Goal: Transaction & Acquisition: Subscribe to service/newsletter

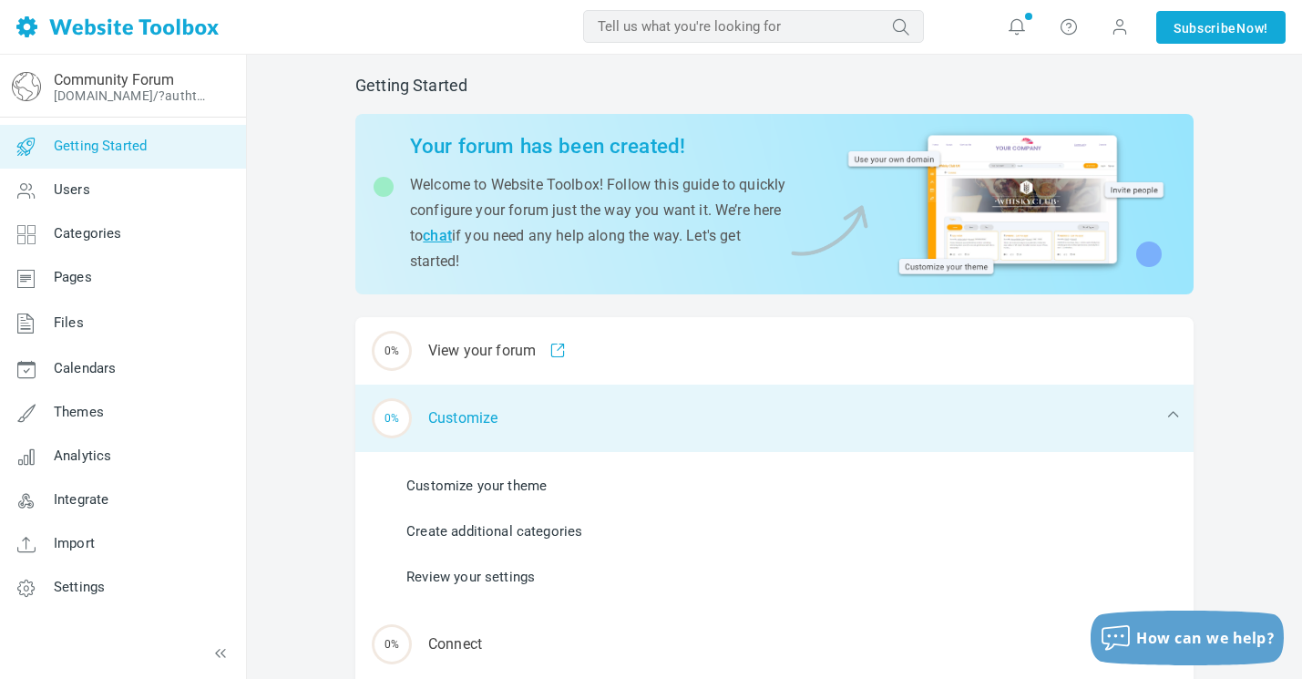
scroll to position [12, 0]
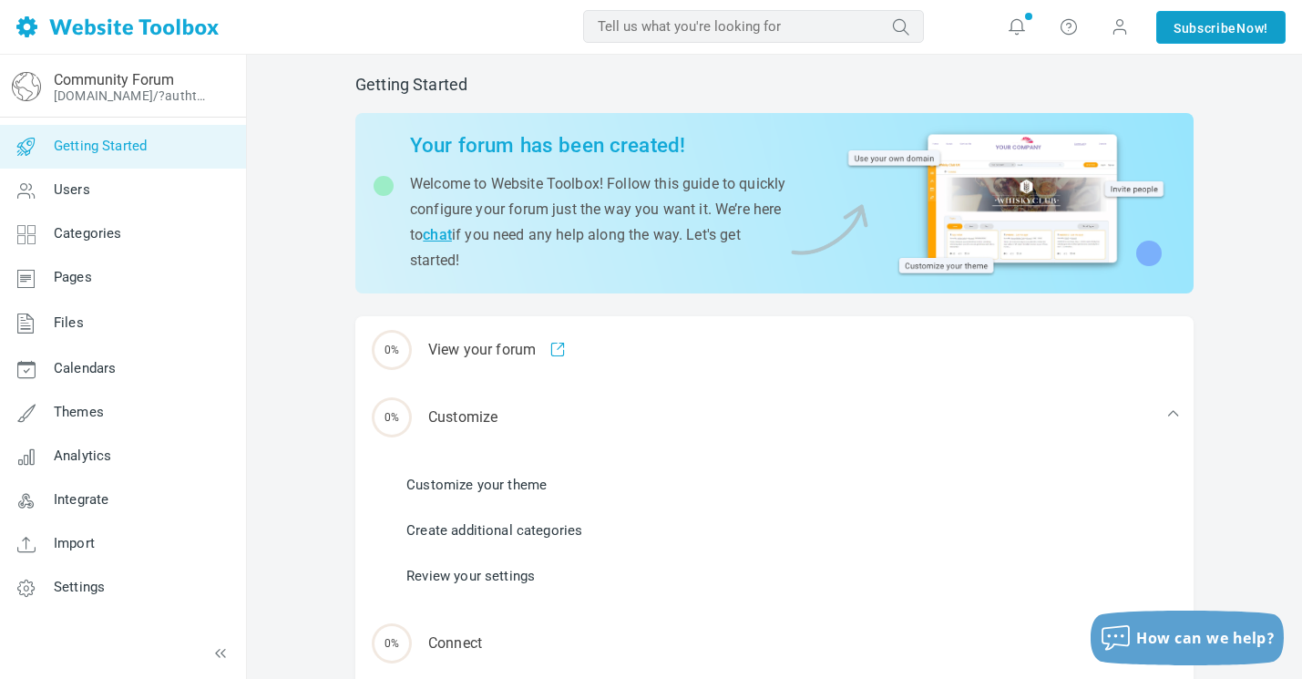
click at [1187, 20] on link "Subscribe Now!" at bounding box center [1220, 27] width 129 height 33
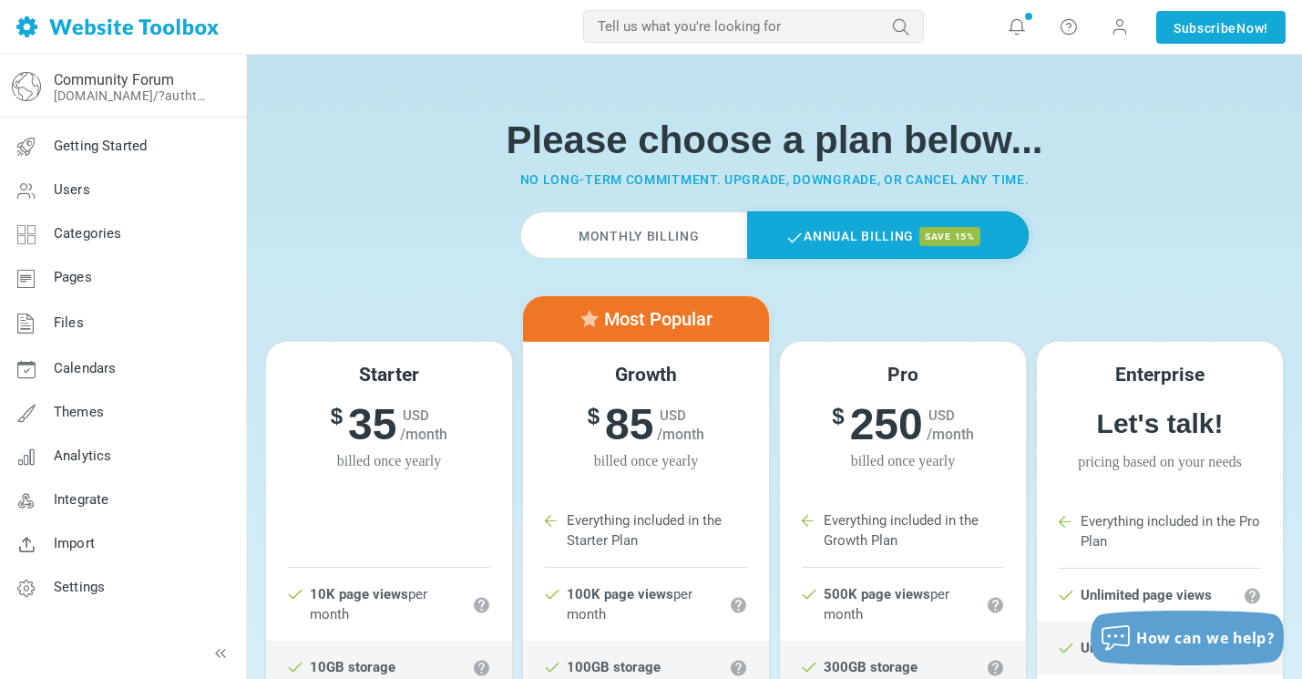
click at [649, 259] on label "Monthly Billing" at bounding box center [633, 234] width 226 height 47
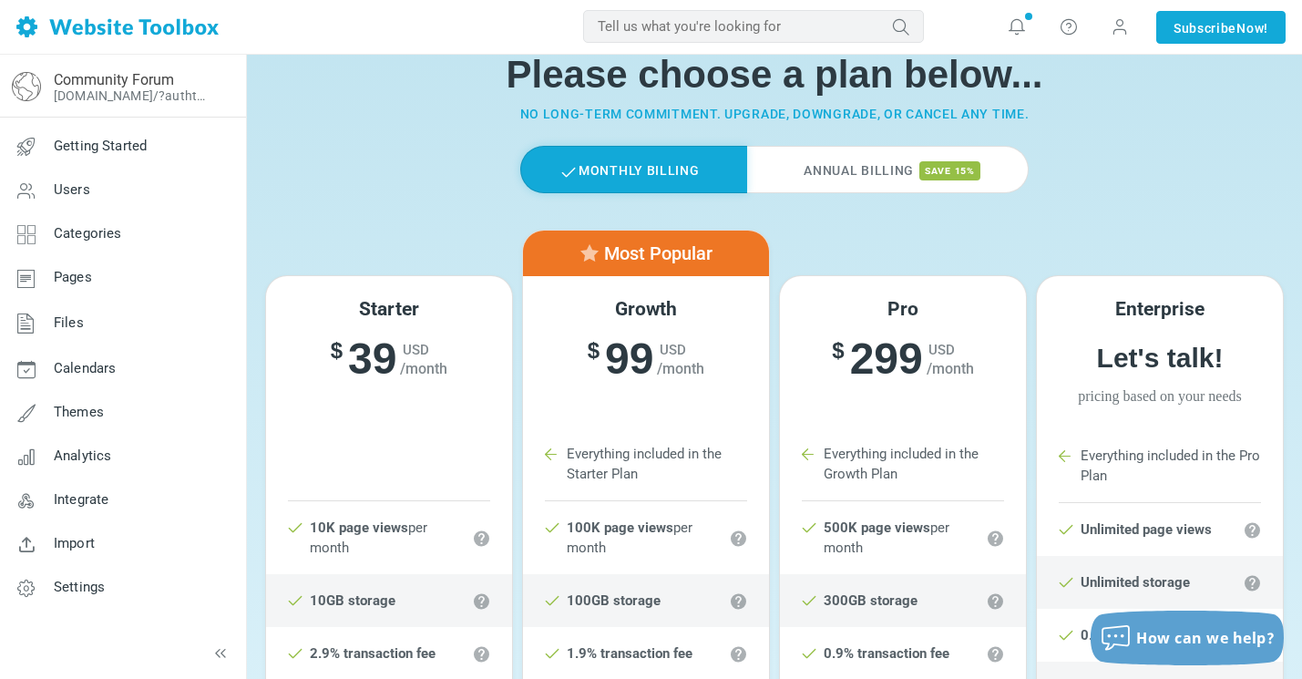
scroll to position [109, 0]
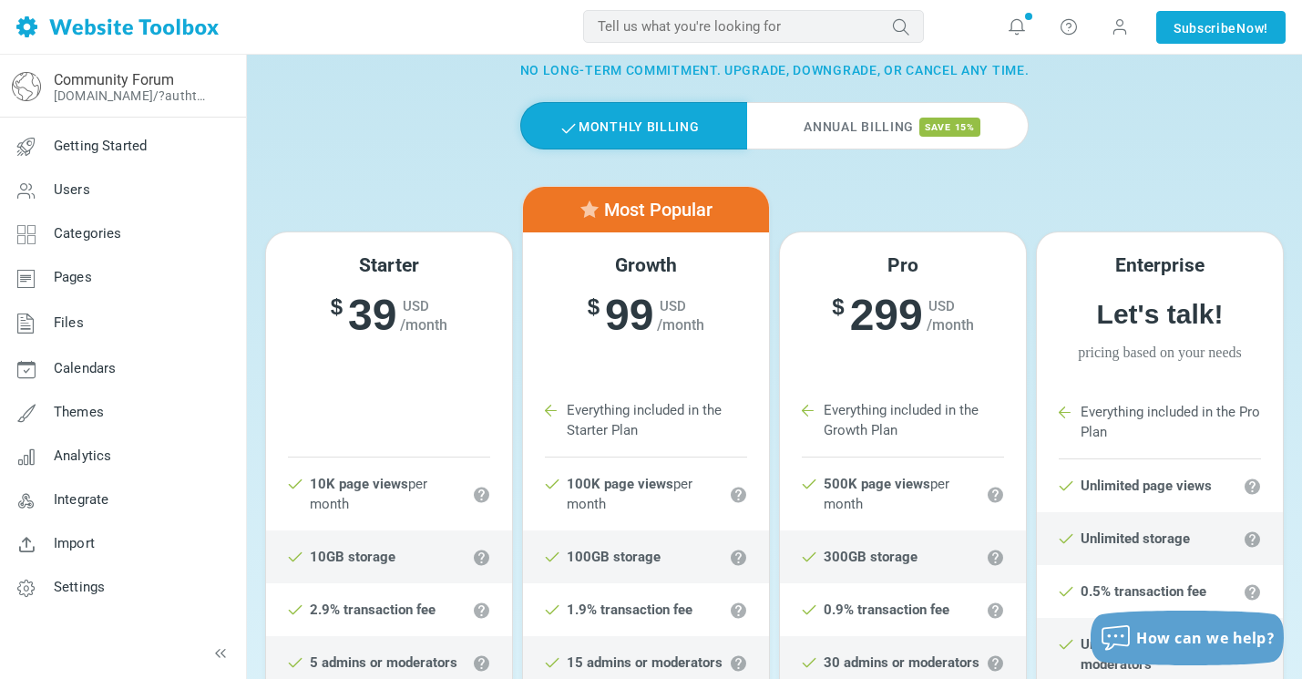
click at [920, 124] on label "Annual Billing save 15%" at bounding box center [887, 125] width 281 height 47
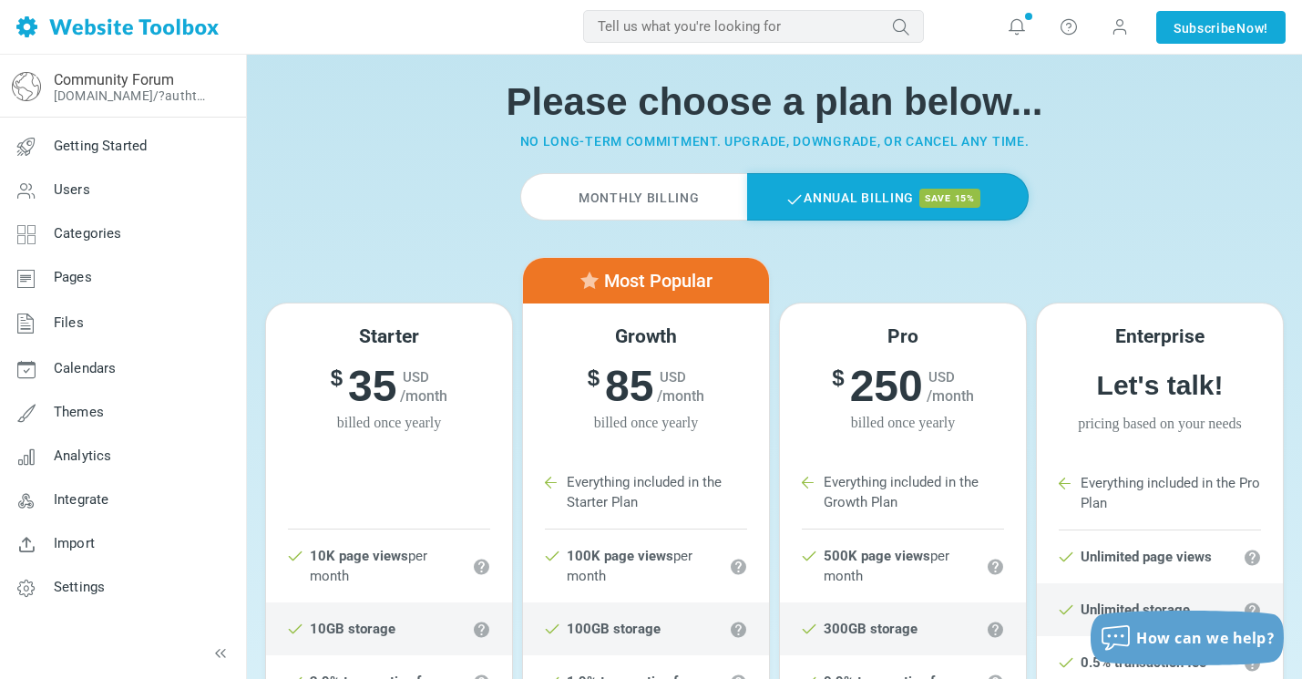
scroll to position [0, 0]
